Goal: Task Accomplishment & Management: Use online tool/utility

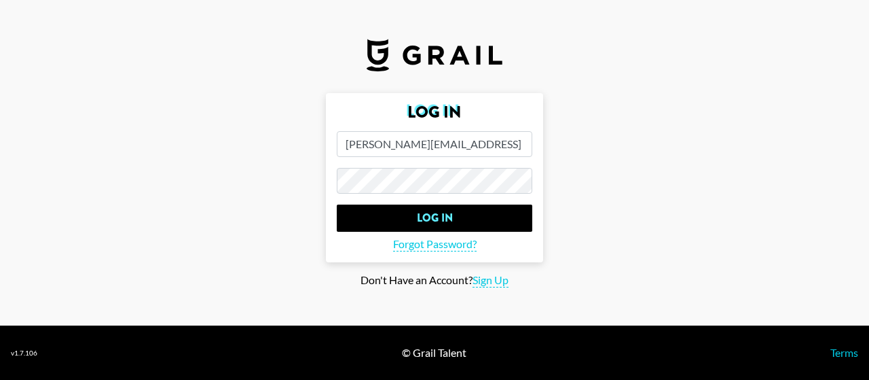
type input "[PERSON_NAME][EMAIL_ADDRESS]"
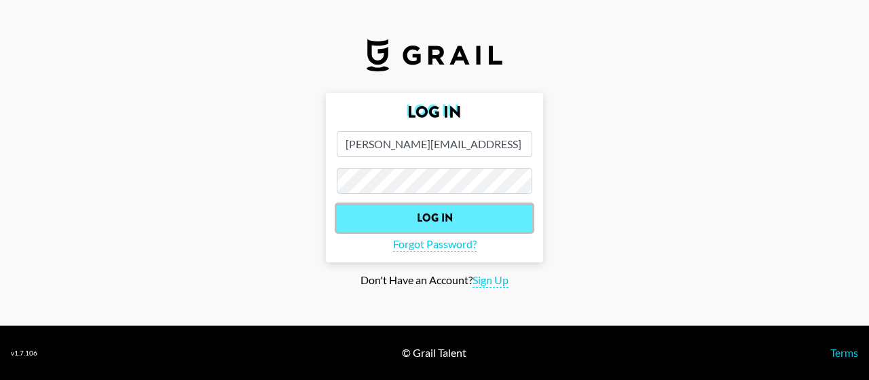
click at [437, 211] on input "Log In" at bounding box center [435, 217] width 196 height 27
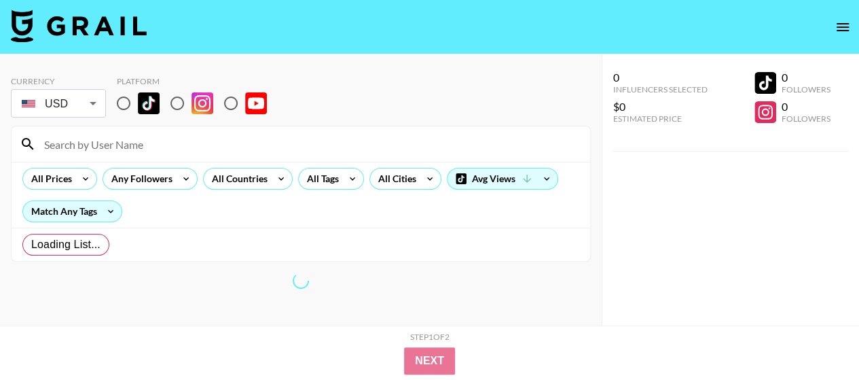
radio input "true"
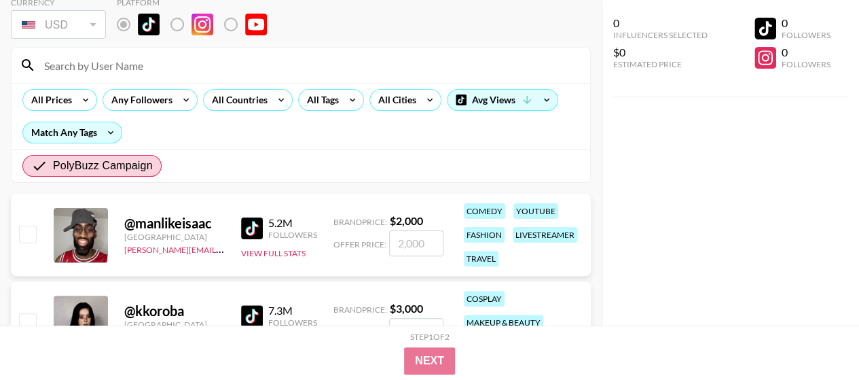
scroll to position [136, 0]
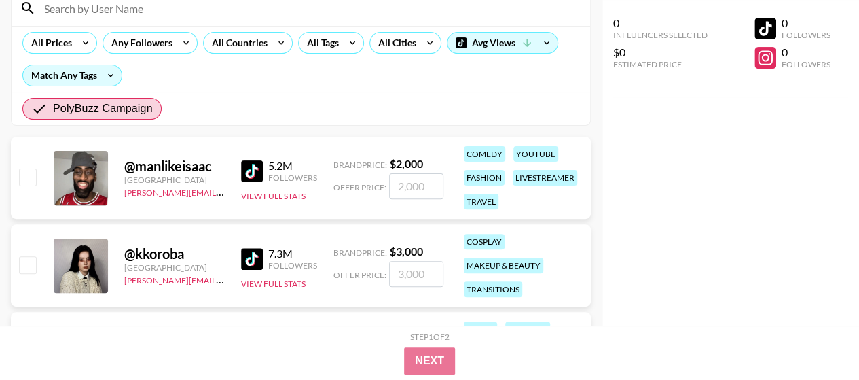
click at [409, 191] on input "number" at bounding box center [416, 186] width 54 height 26
click at [714, 181] on div "0 Influencers Selected $0 Estimated Price 0 Followers 0 Followers" at bounding box center [731, 162] width 258 height 325
